Goal: Navigation & Orientation: Find specific page/section

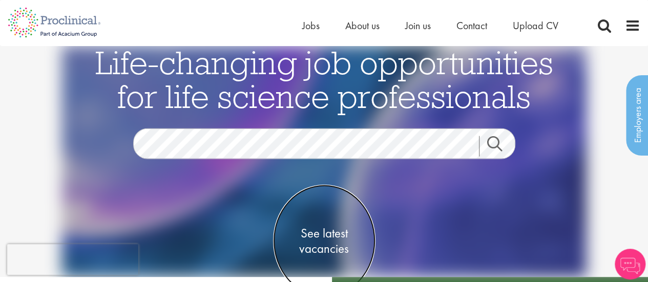
click at [318, 231] on span "See latest vacancies" at bounding box center [324, 241] width 102 height 31
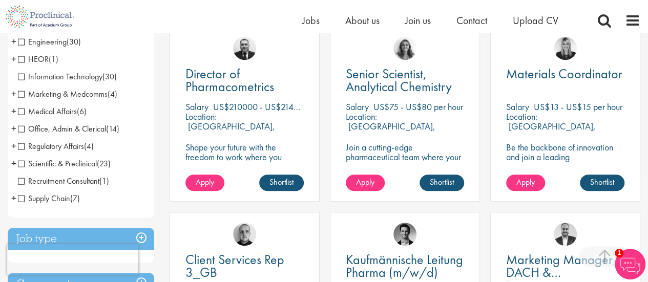
scroll to position [256, 0]
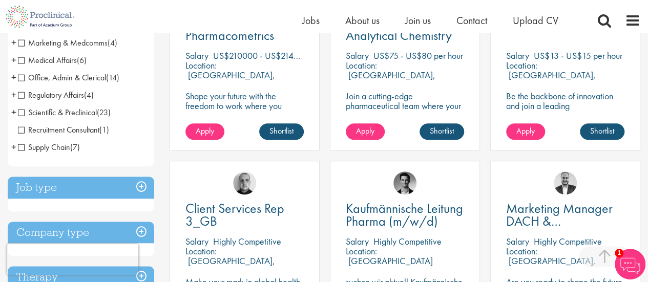
click at [54, 111] on span "Scientific & Preclinical" at bounding box center [57, 112] width 79 height 11
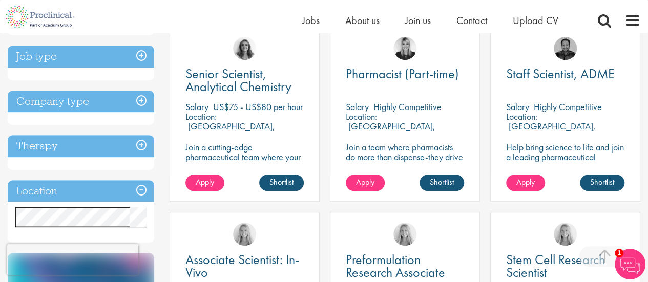
scroll to position [256, 0]
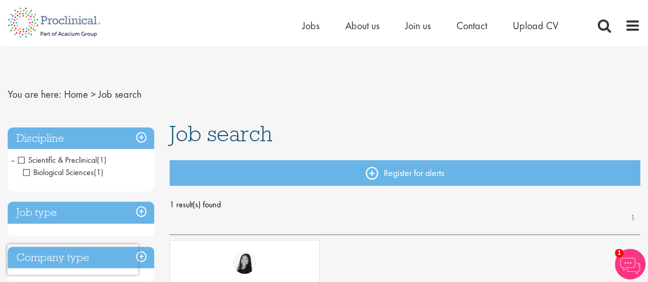
click at [22, 159] on span "Scientific & Preclinical" at bounding box center [57, 160] width 79 height 11
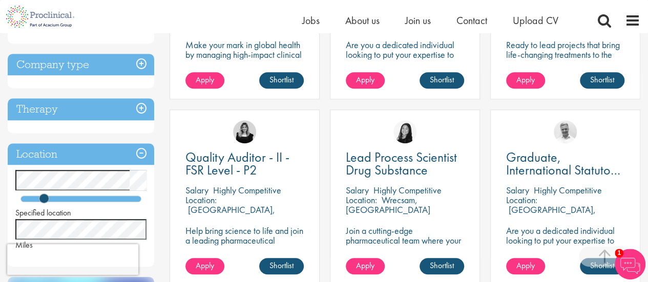
scroll to position [359, 0]
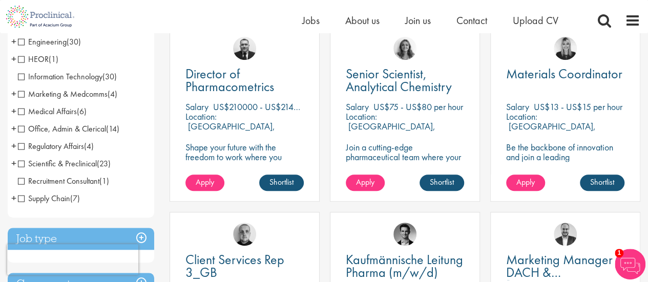
scroll to position [102, 0]
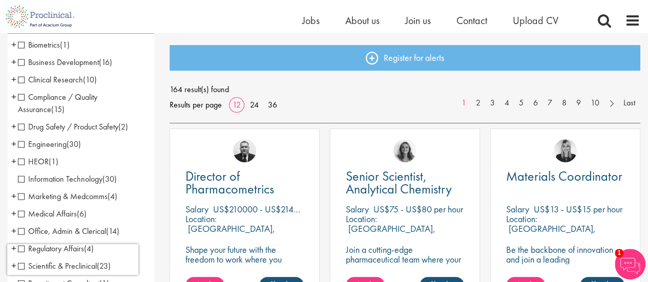
click at [46, 42] on span "Biometrics" at bounding box center [39, 44] width 42 height 11
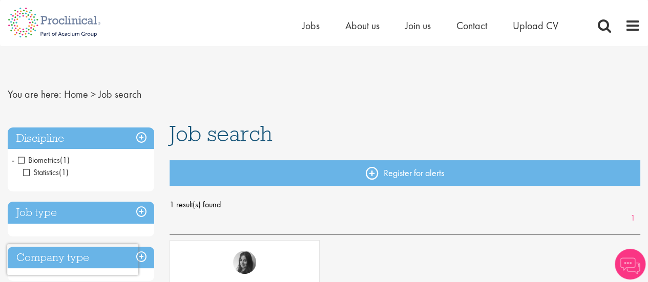
click at [27, 168] on span "Statistics" at bounding box center [41, 172] width 36 height 11
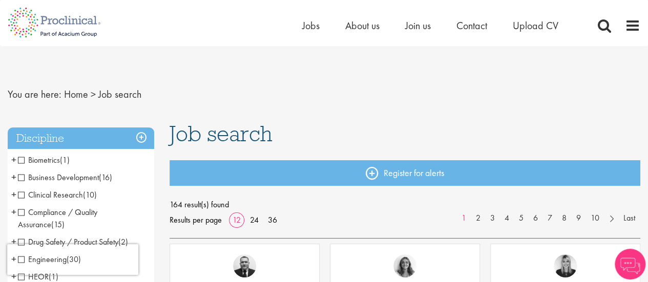
click at [22, 176] on span "Business Development" at bounding box center [58, 177] width 81 height 11
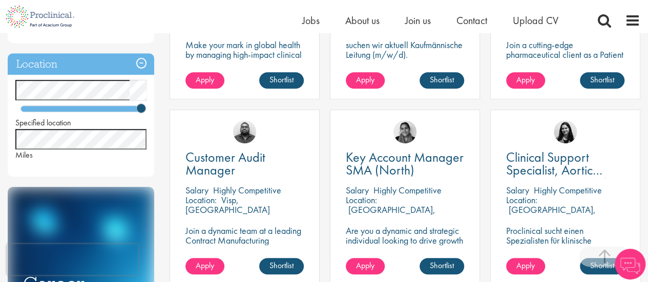
scroll to position [512, 0]
